Goal: Transaction & Acquisition: Purchase product/service

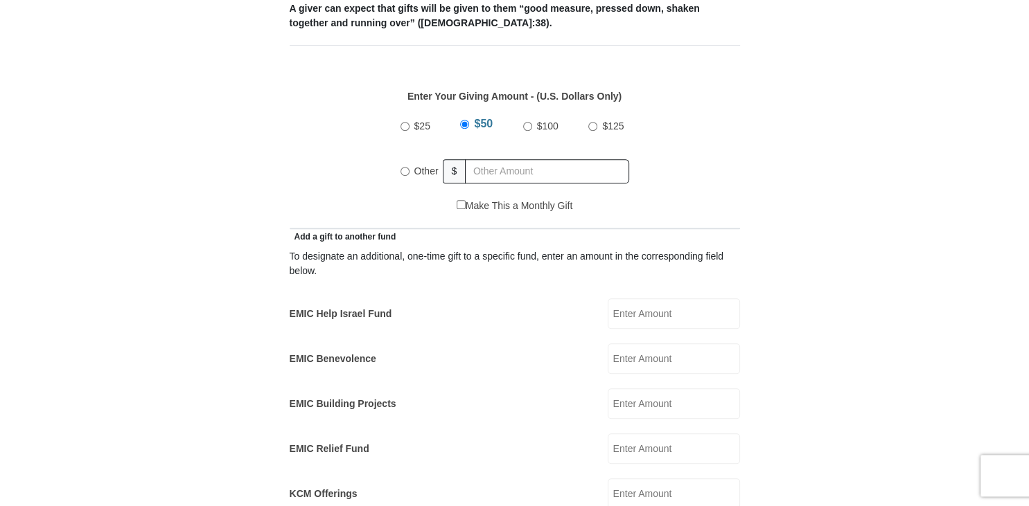
scroll to position [624, 0]
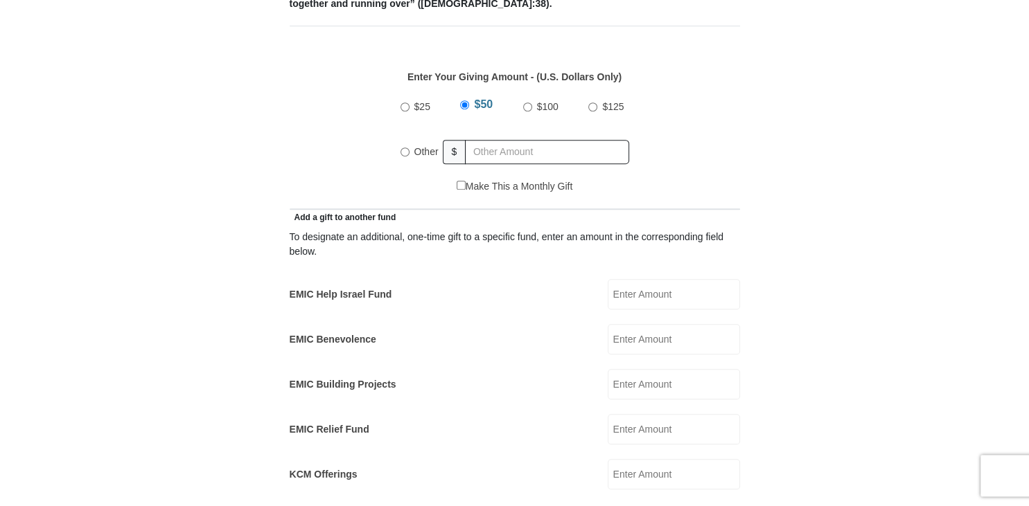
click at [634, 279] on input "EMIC Help Israel Fund" at bounding box center [674, 294] width 132 height 30
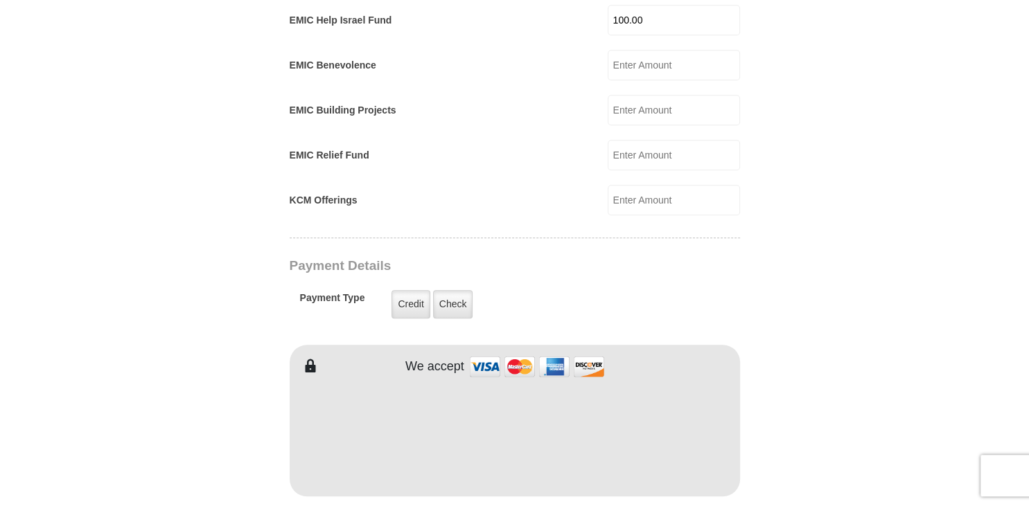
scroll to position [903, 0]
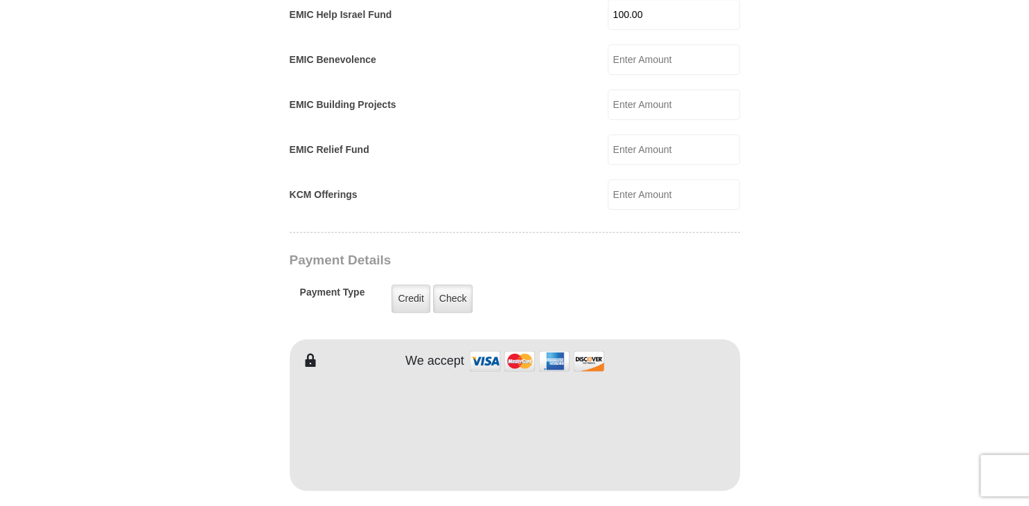
type input "100.00"
click at [423, 285] on label "Credit" at bounding box center [410, 299] width 38 height 28
click at [0, 0] on input "Credit" at bounding box center [0, 0] width 0 height 0
click at [450, 285] on label "Check" at bounding box center [453, 299] width 40 height 28
click at [0, 0] on input "Check" at bounding box center [0, 0] width 0 height 0
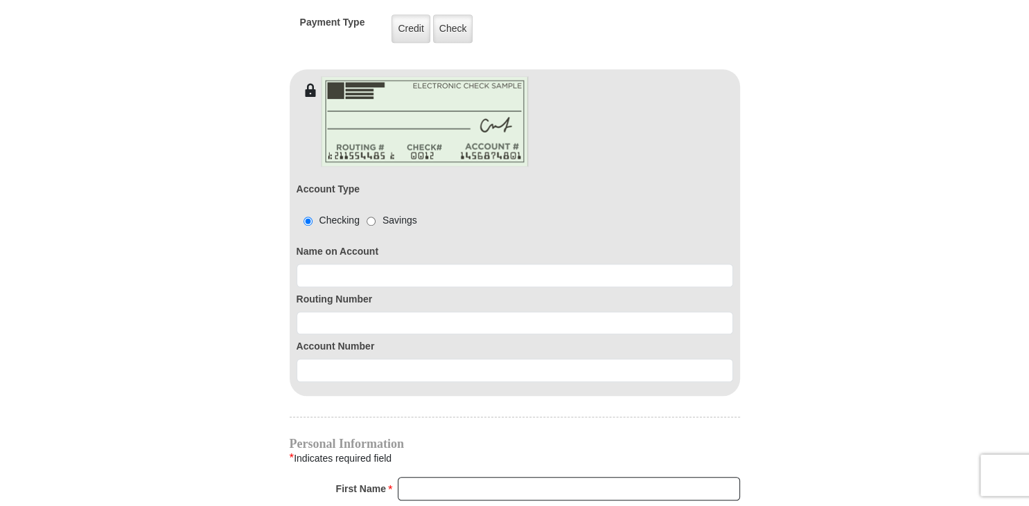
scroll to position [1176, 0]
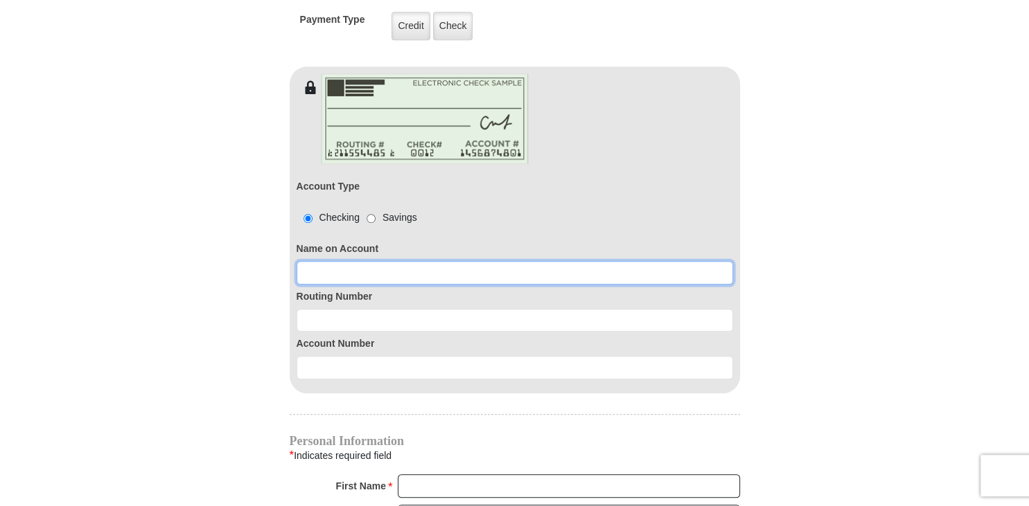
click at [628, 261] on input at bounding box center [515, 273] width 436 height 24
type input "[PERSON_NAME]"
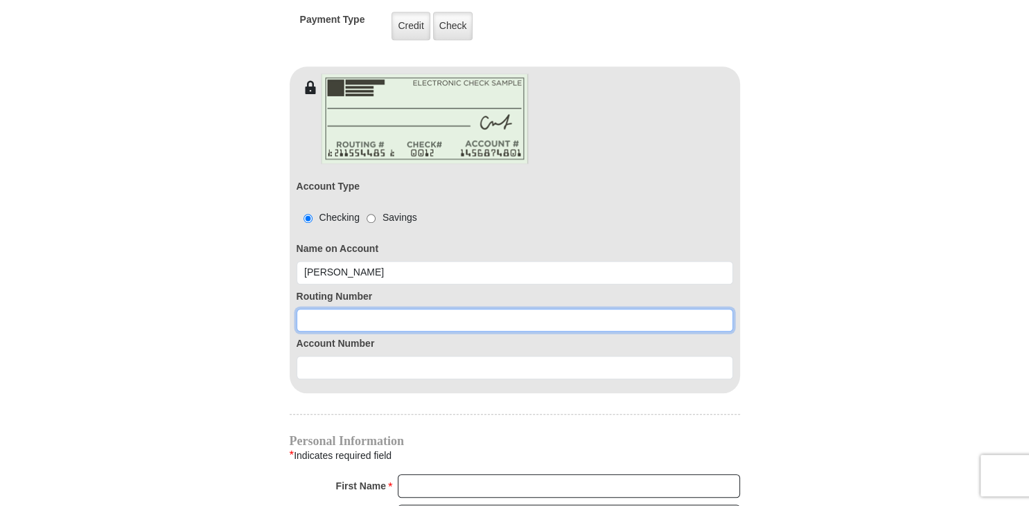
click at [536, 309] on input at bounding box center [515, 321] width 436 height 24
type input "067091719"
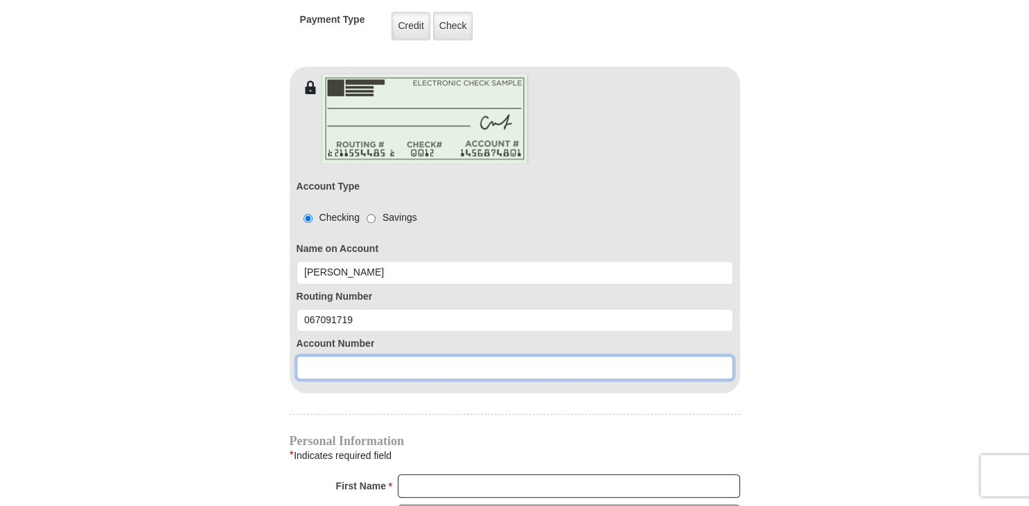
click at [473, 356] on input at bounding box center [515, 368] width 436 height 24
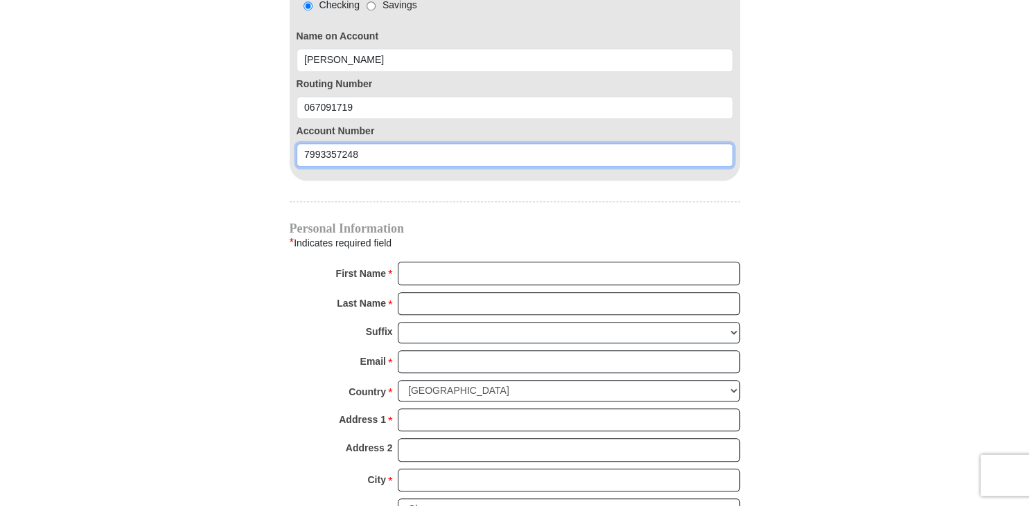
scroll to position [1433, 0]
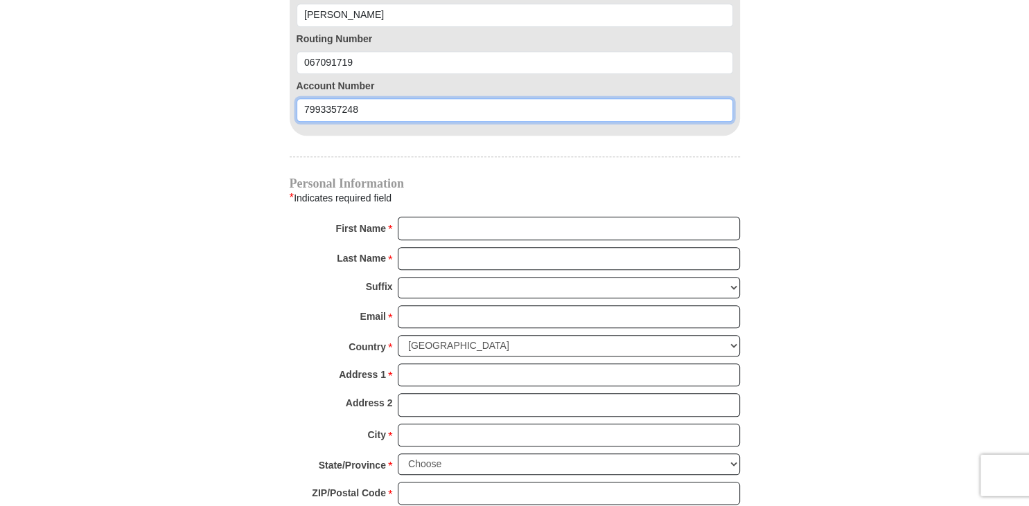
type input "7993357248"
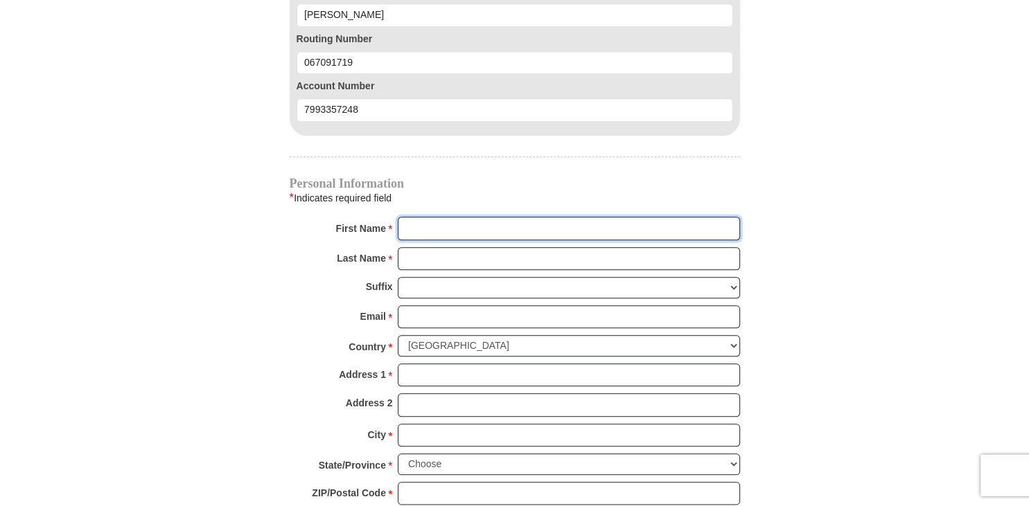
click at [460, 218] on input "First Name *" at bounding box center [569, 230] width 342 height 24
type input "[PERSON_NAME]"
click at [422, 248] on input "Last Name *" at bounding box center [569, 260] width 342 height 24
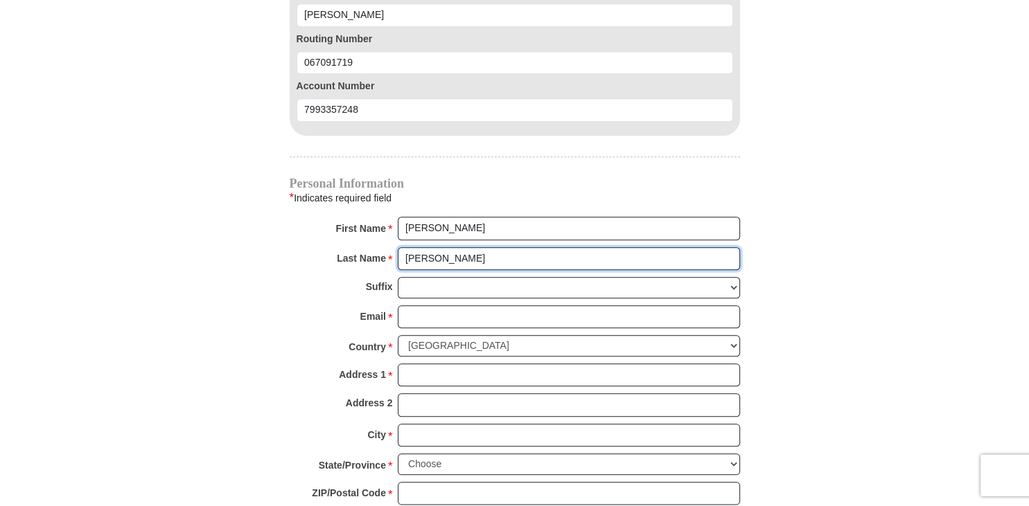
type input "[PERSON_NAME]"
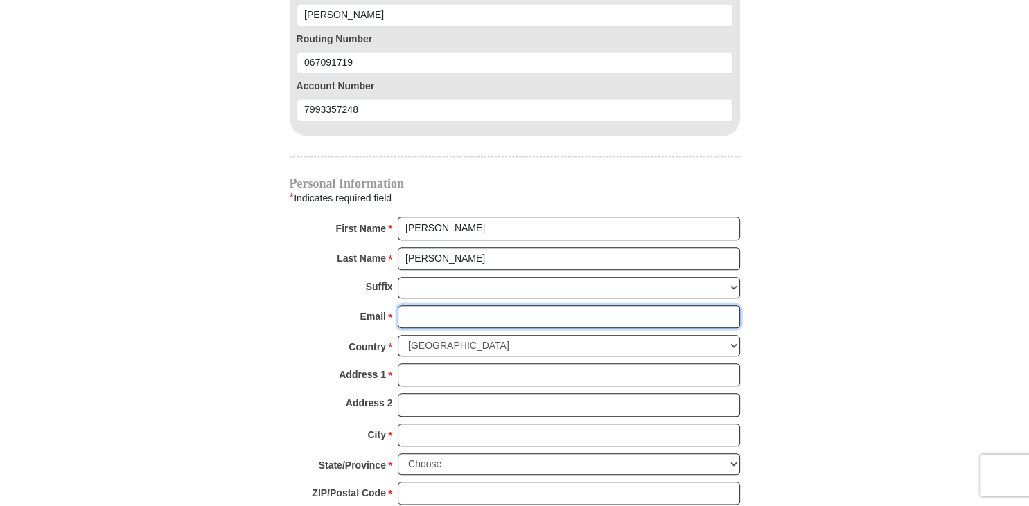
click at [422, 306] on input "Email *" at bounding box center [569, 318] width 342 height 24
type input "[EMAIL_ADDRESS][DOMAIN_NAME]"
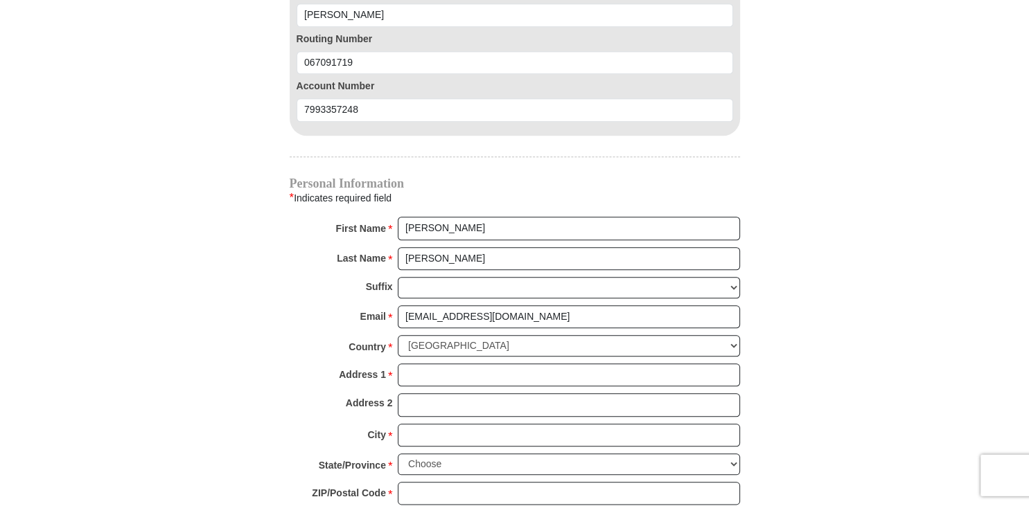
click at [432, 367] on div "Address 1 * Please enter Address 1" at bounding box center [515, 379] width 450 height 30
click at [430, 364] on input "Address 1 *" at bounding box center [569, 376] width 342 height 24
type input "[STREET_ADDRESS]"
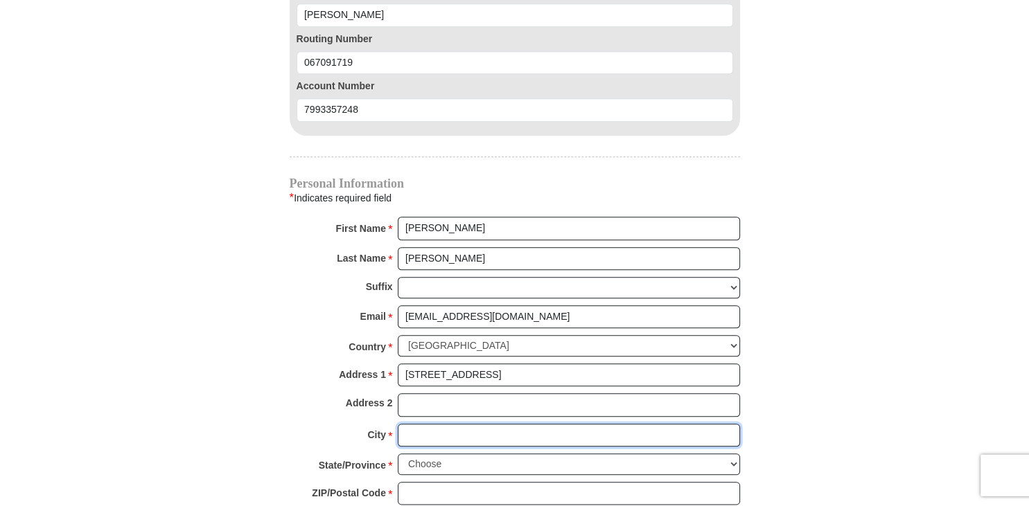
click at [414, 425] on input "City *" at bounding box center [569, 437] width 342 height 24
type input "Bradenton"
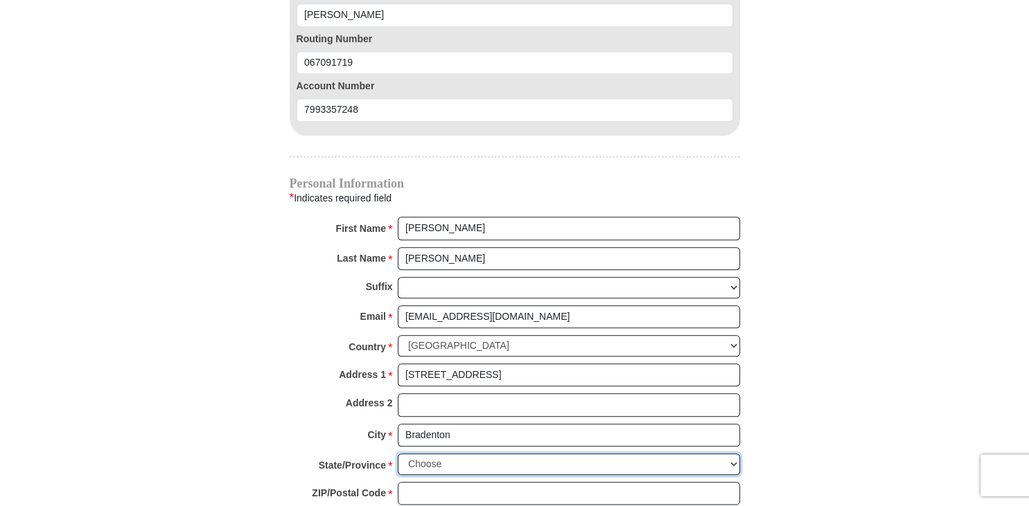
click at [398, 455] on select "Choose [US_STATE] [US_STATE] [US_STATE] [US_STATE] [US_STATE] Armed Forces Amer…" at bounding box center [569, 465] width 342 height 21
select select "FL"
click option "[US_STATE]" at bounding box center [0, 0] width 0 height 0
click at [420, 483] on input "ZIP/Postal Code *" at bounding box center [569, 495] width 342 height 24
type input "34202"
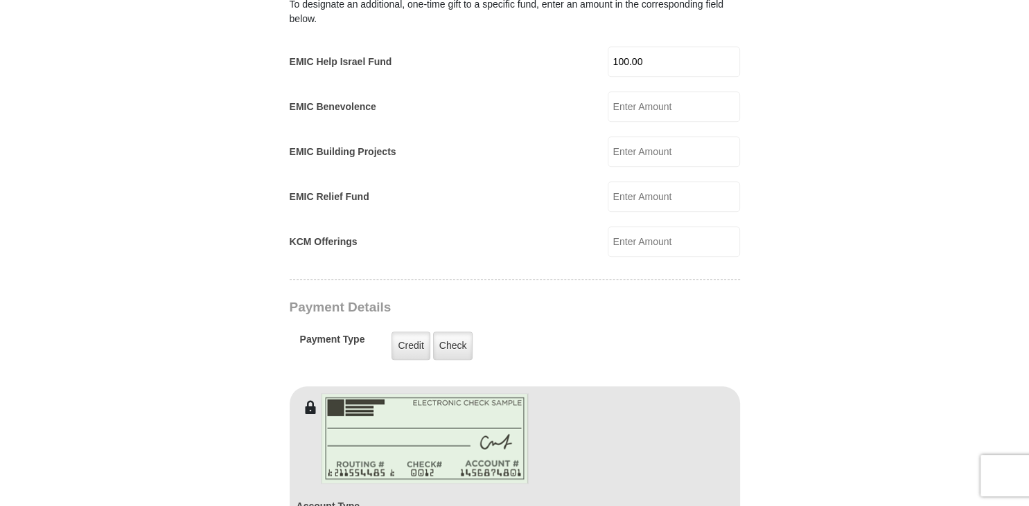
scroll to position [374, 0]
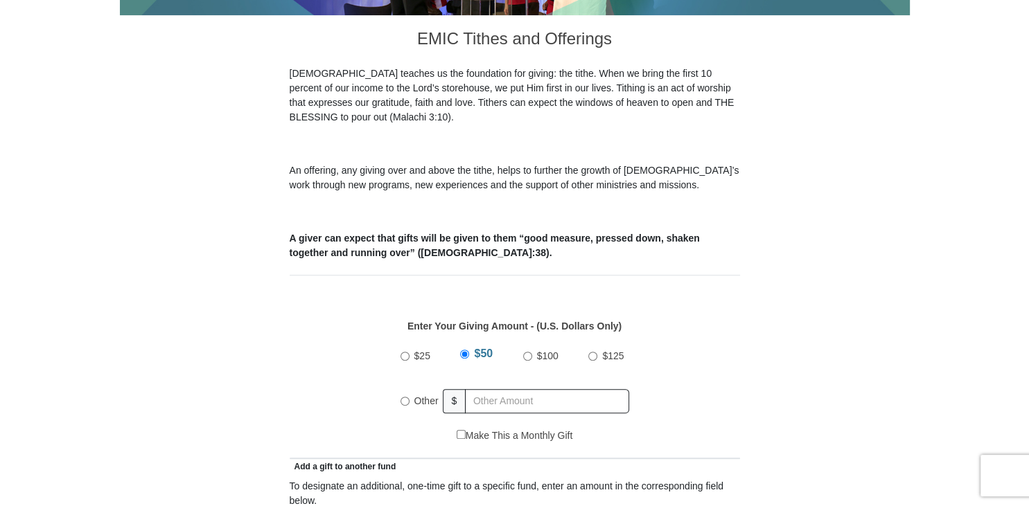
type input "[PHONE_NUMBER]"
click at [406, 397] on input "Other" at bounding box center [404, 401] width 9 height 9
radio input "true"
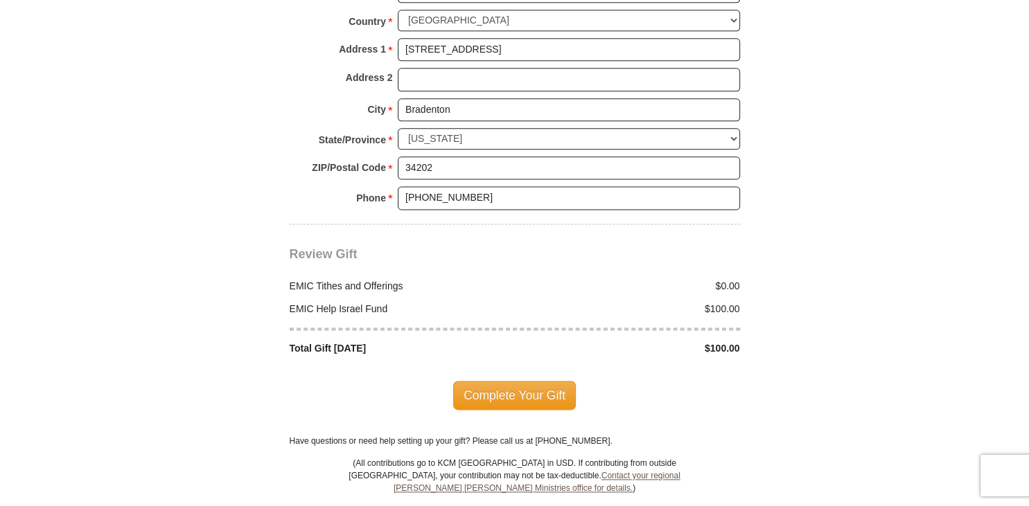
scroll to position [1844, 0]
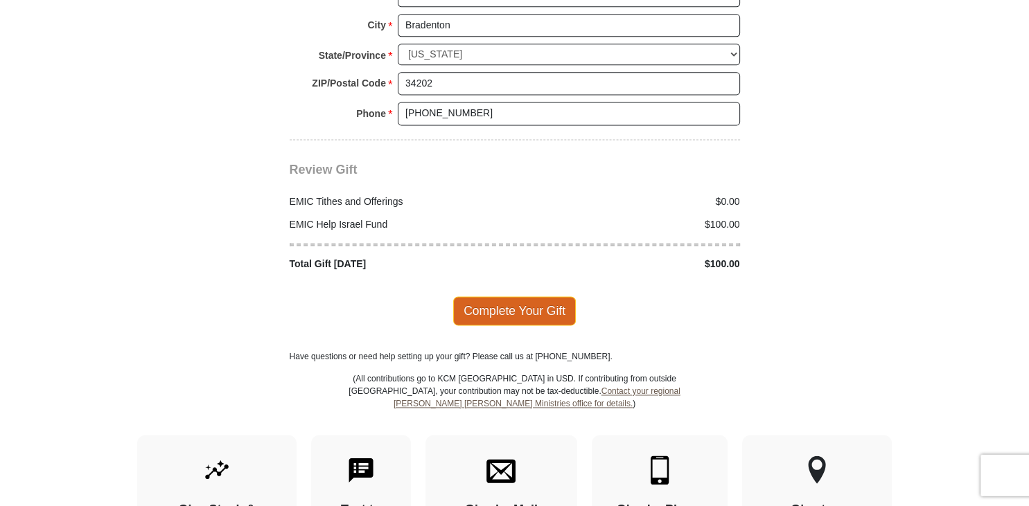
type input "0"
click at [506, 297] on span "Complete Your Gift" at bounding box center [514, 311] width 123 height 29
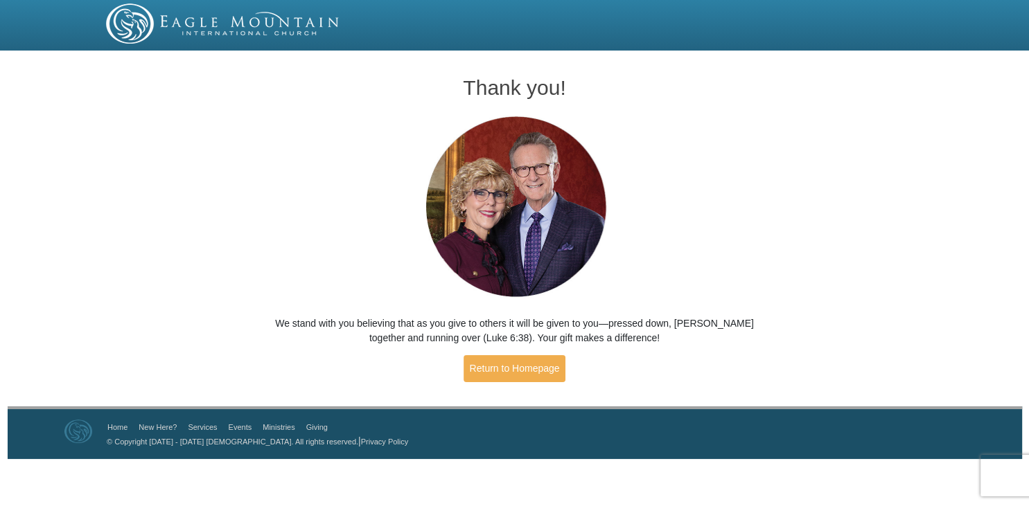
click at [506, 295] on img at bounding box center [514, 207] width 204 height 191
